Goal: Task Accomplishment & Management: Manage account settings

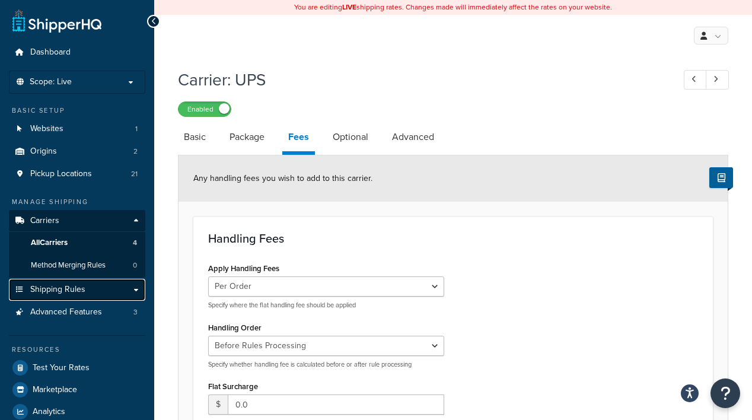
click at [82, 291] on span "Shipping Rules" at bounding box center [57, 290] width 55 height 10
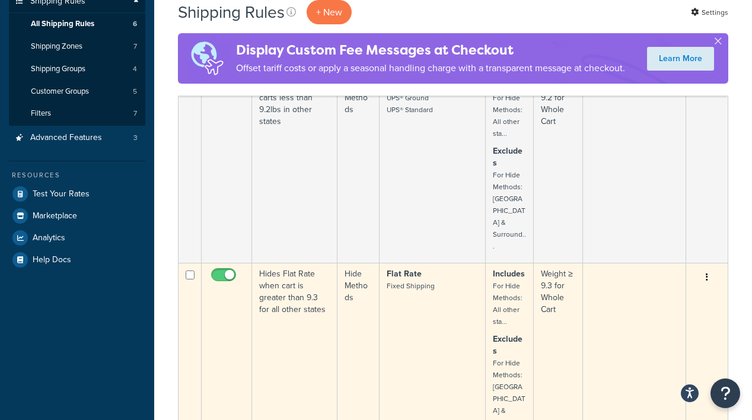
scroll to position [242, 0]
click at [501, 332] on strong "Excludes" at bounding box center [508, 344] width 30 height 24
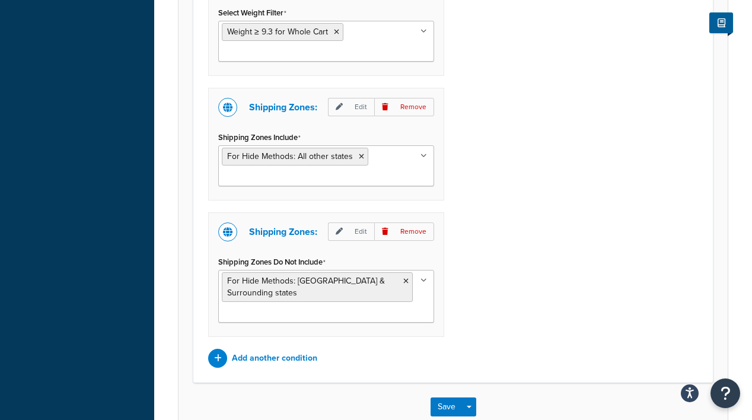
scroll to position [861, 0]
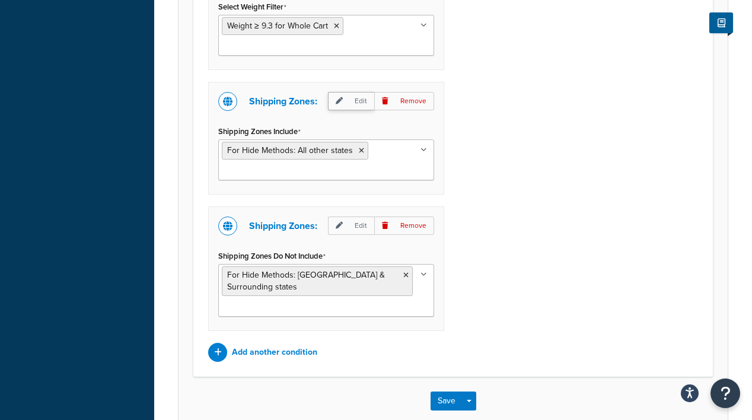
click at [354, 104] on p "Edit" at bounding box center [351, 101] width 46 height 18
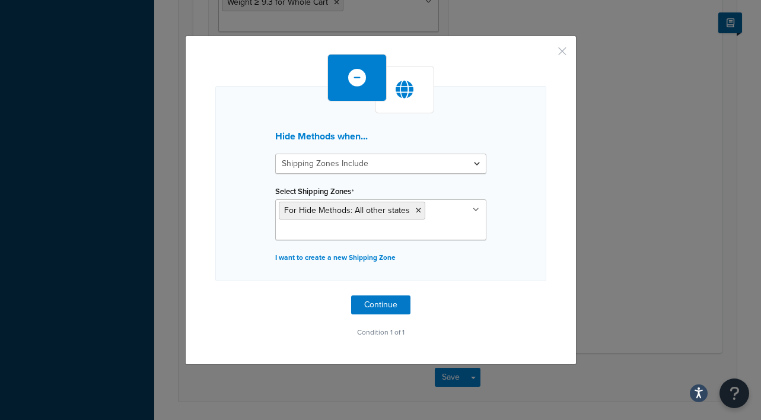
click at [546, 54] on button "button" at bounding box center [544, 55] width 3 height 3
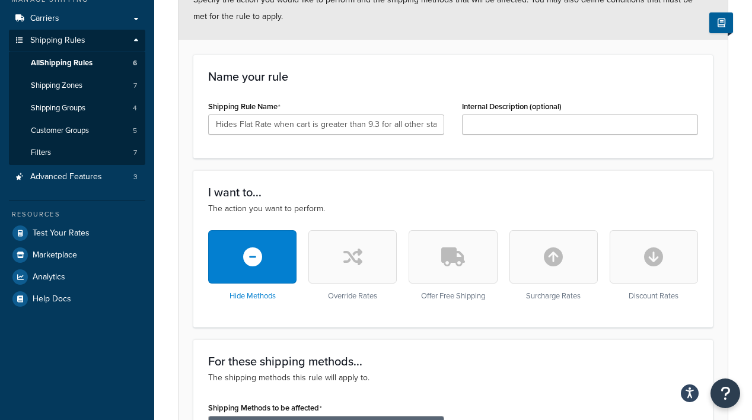
scroll to position [93, 0]
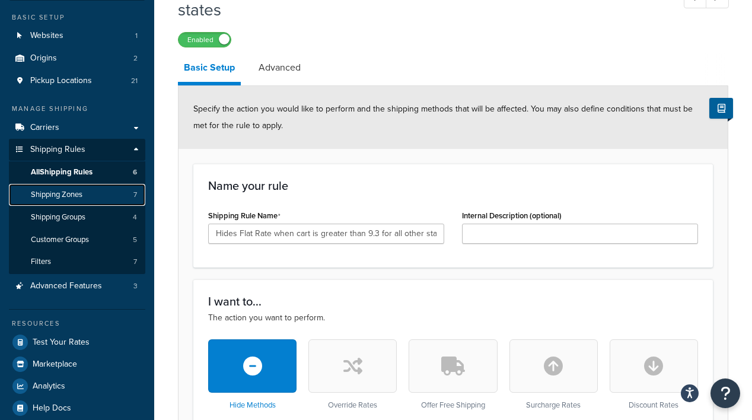
click at [89, 198] on link "Shipping Zones 7" at bounding box center [77, 195] width 136 height 22
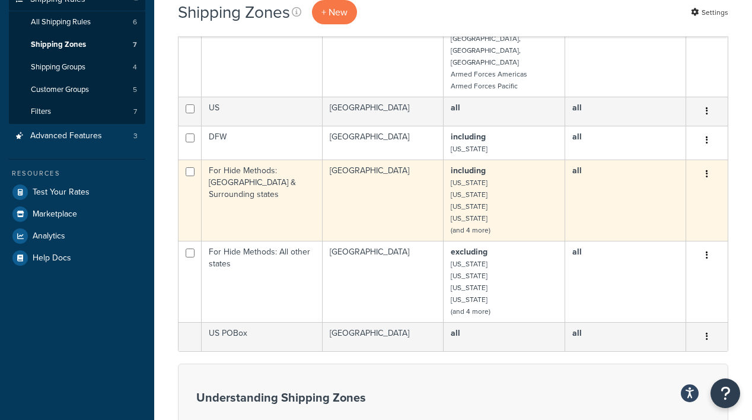
scroll to position [247, 0]
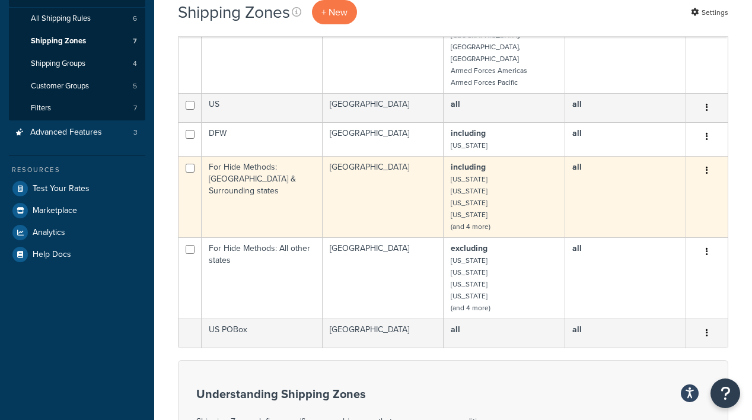
click at [468, 209] on small "Mississippi" at bounding box center [469, 214] width 37 height 11
click at [701, 161] on button "button" at bounding box center [707, 170] width 17 height 19
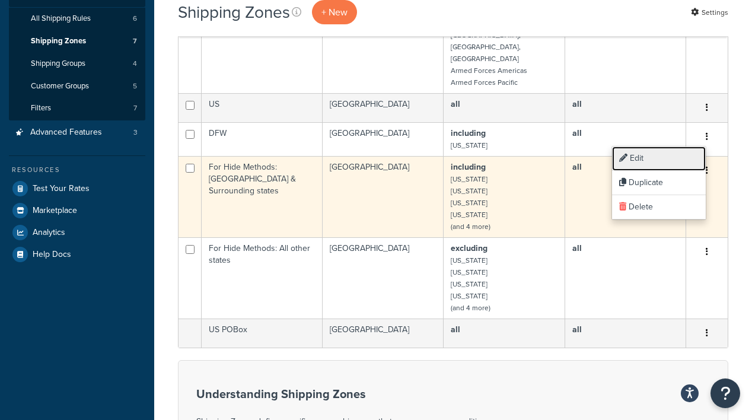
click at [659, 159] on link "Edit" at bounding box center [659, 159] width 94 height 24
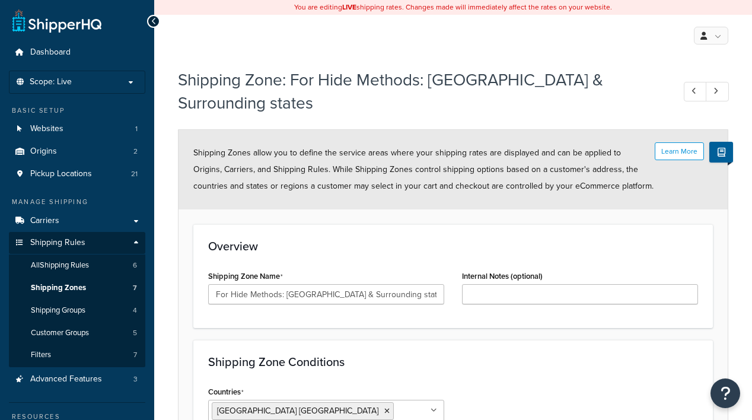
select select "including"
click at [154, 18] on icon at bounding box center [153, 21] width 5 height 8
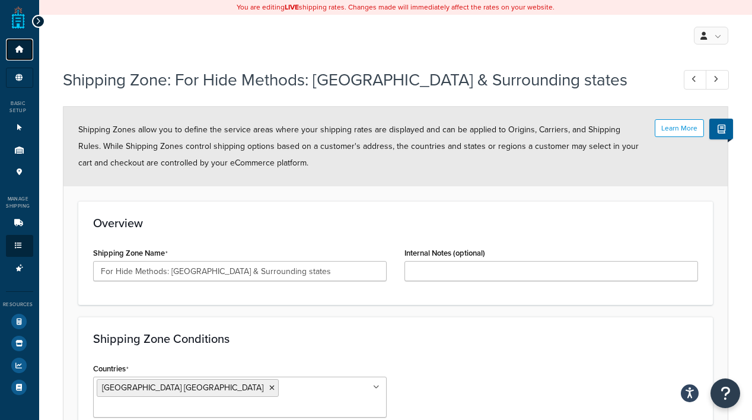
click at [18, 53] on link "Dashboard" at bounding box center [19, 50] width 27 height 22
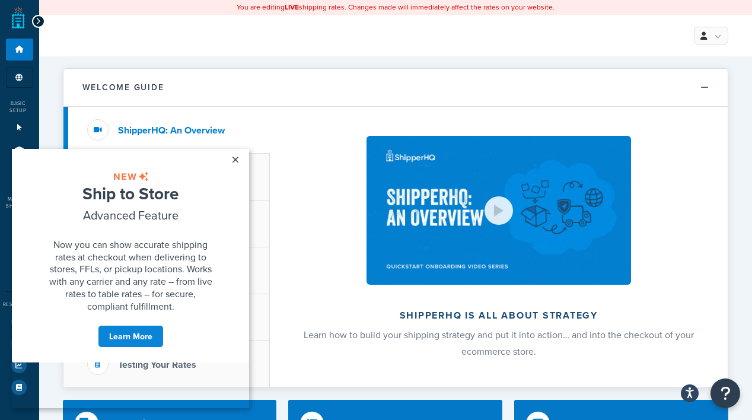
drag, startPoint x: 241, startPoint y: 159, endPoint x: 183, endPoint y: 155, distance: 58.8
click at [241, 158] on link "×" at bounding box center [235, 159] width 21 height 21
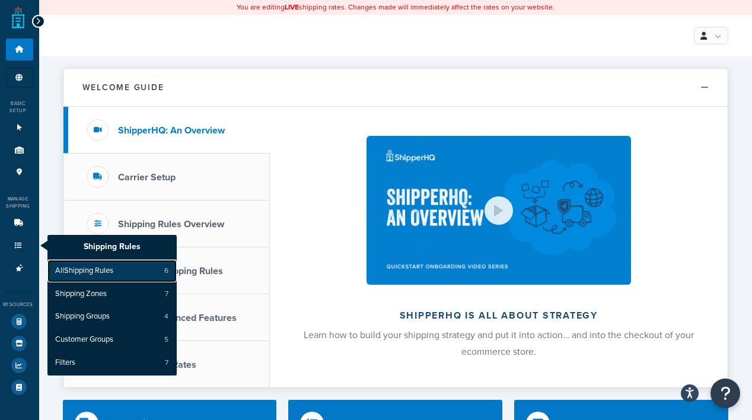
click at [82, 270] on span "All Shipping Rules" at bounding box center [84, 271] width 58 height 11
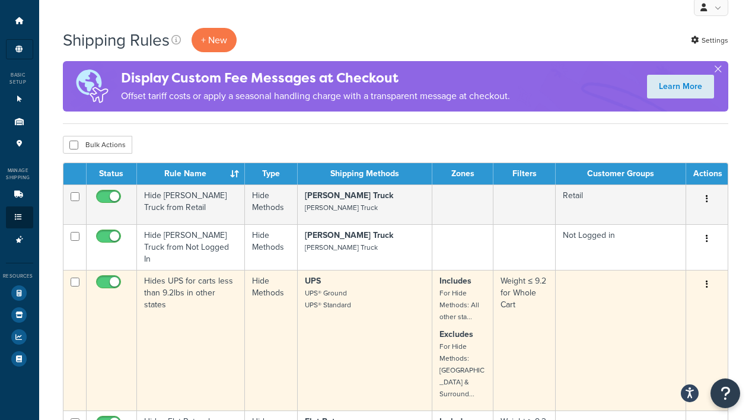
scroll to position [88, 0]
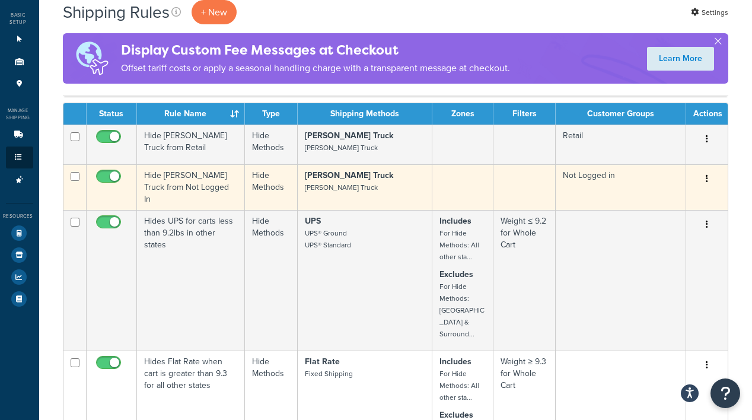
click at [709, 182] on button "button" at bounding box center [707, 179] width 17 height 19
